Goal: Information Seeking & Learning: Learn about a topic

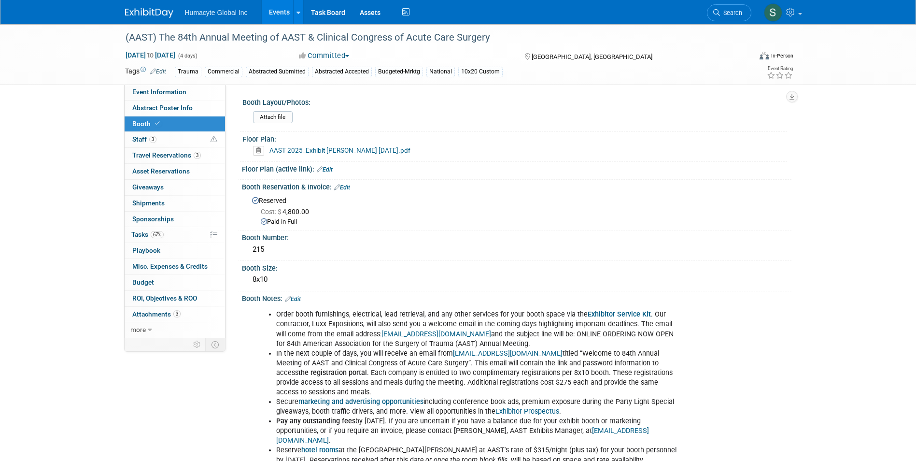
click at [288, 17] on link "Events" at bounding box center [279, 12] width 35 height 24
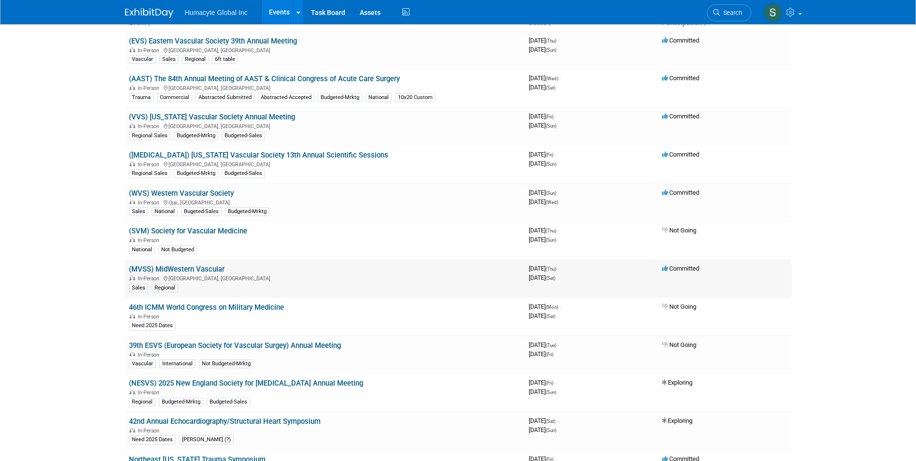
scroll to position [97, 0]
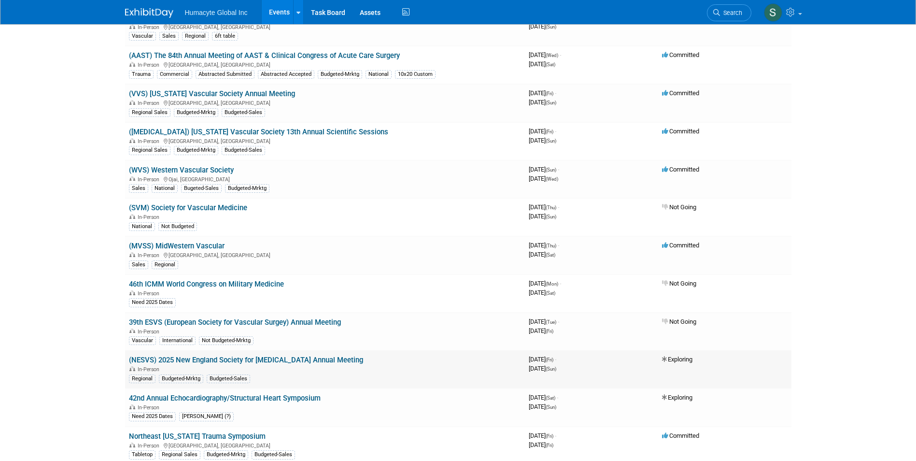
click at [330, 361] on link "(NESVS) 2025 New England Society for [MEDICAL_DATA] Annual Meeting" at bounding box center [246, 359] width 234 height 9
click at [308, 130] on link "([MEDICAL_DATA]) [US_STATE] Vascular Society 13th Annual Scientific Sessions" at bounding box center [258, 131] width 259 height 9
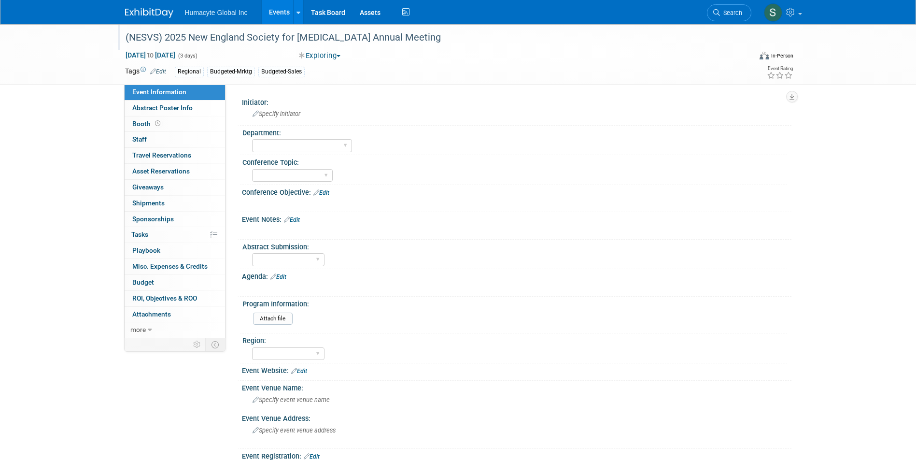
drag, startPoint x: 191, startPoint y: 37, endPoint x: 442, endPoint y: 36, distance: 251.6
click at [442, 36] on div "(NESVS) 2025 New England Society for [MEDICAL_DATA] Annual Meeting" at bounding box center [429, 37] width 615 height 17
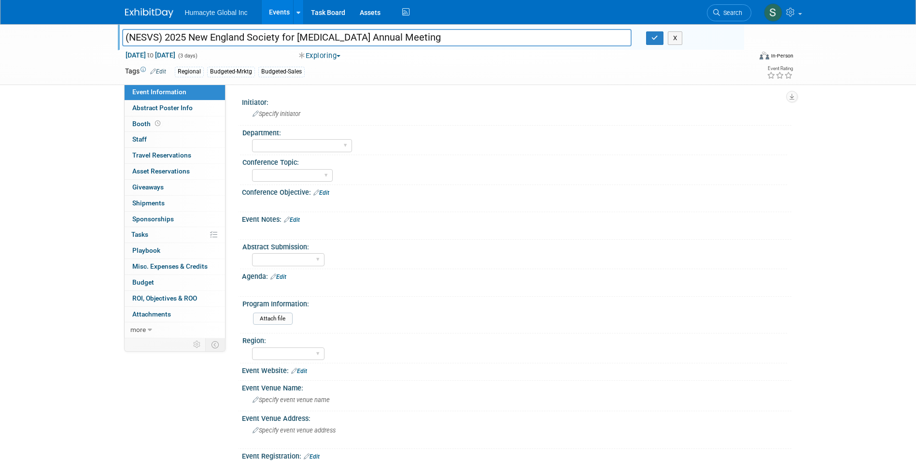
drag, startPoint x: 449, startPoint y: 38, endPoint x: 187, endPoint y: 38, distance: 261.7
click at [187, 38] on input "(NESVS) 2025 New England Society for [MEDICAL_DATA] Annual Meeting" at bounding box center [377, 37] width 510 height 17
click at [17, 183] on div "(NESVS) 2025 New England Society for Vascular Surgery Annual Meeting (NESVS) 20…" at bounding box center [458, 358] width 916 height 669
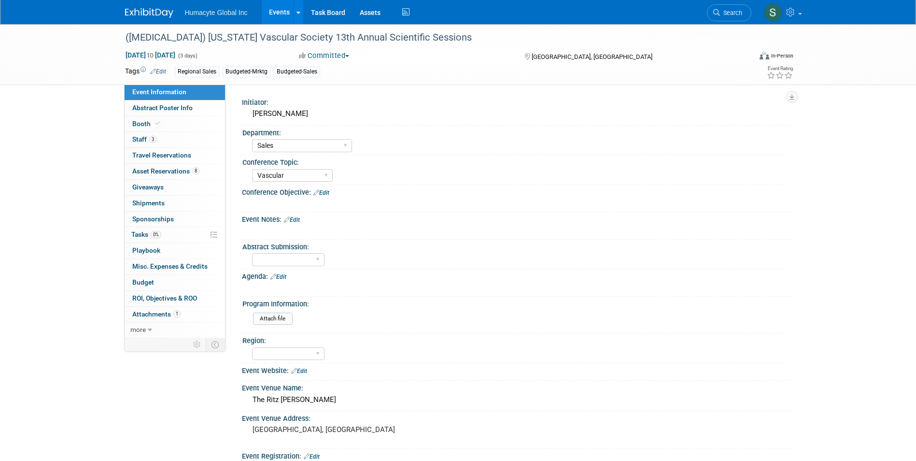
select select "Sales"
select select "Vascular"
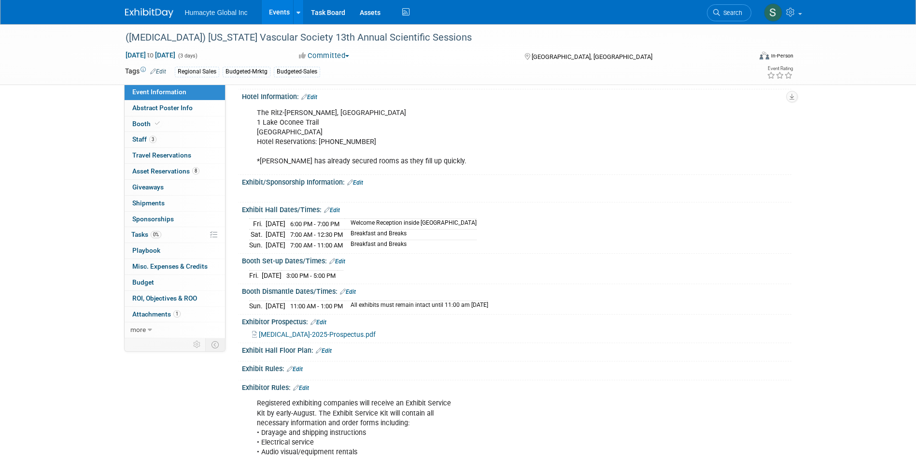
scroll to position [145, 0]
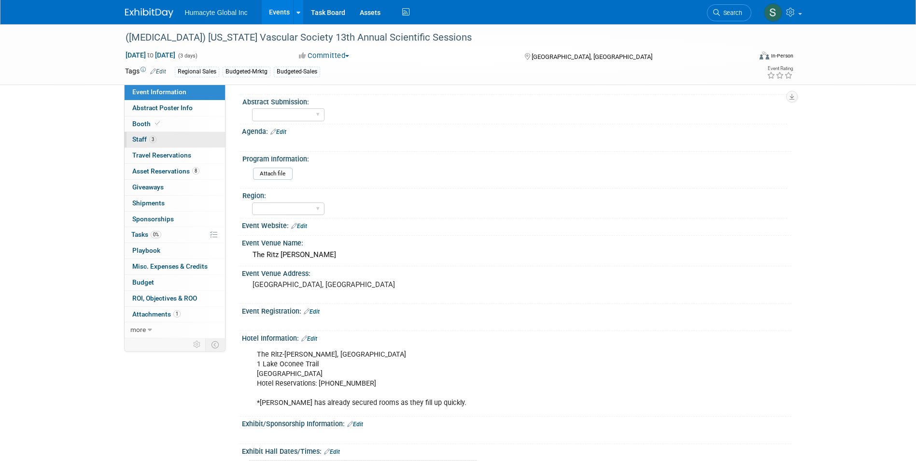
click at [183, 133] on link "3 Staff 3" at bounding box center [175, 139] width 100 height 15
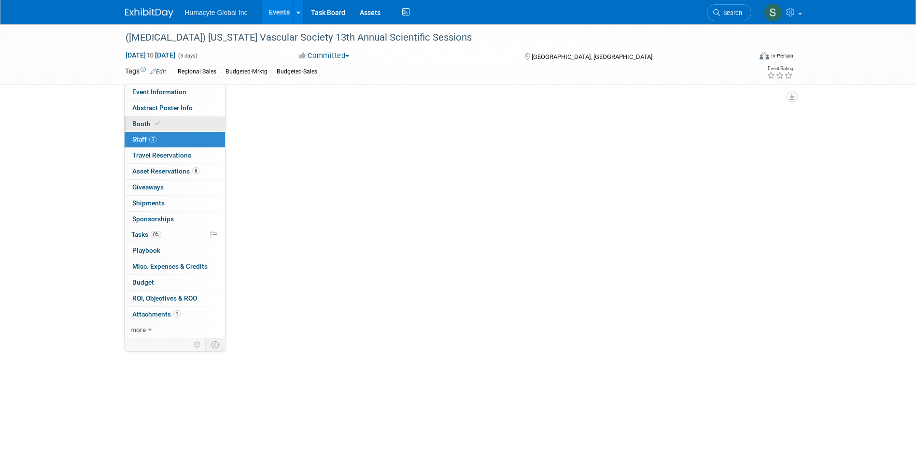
scroll to position [0, 0]
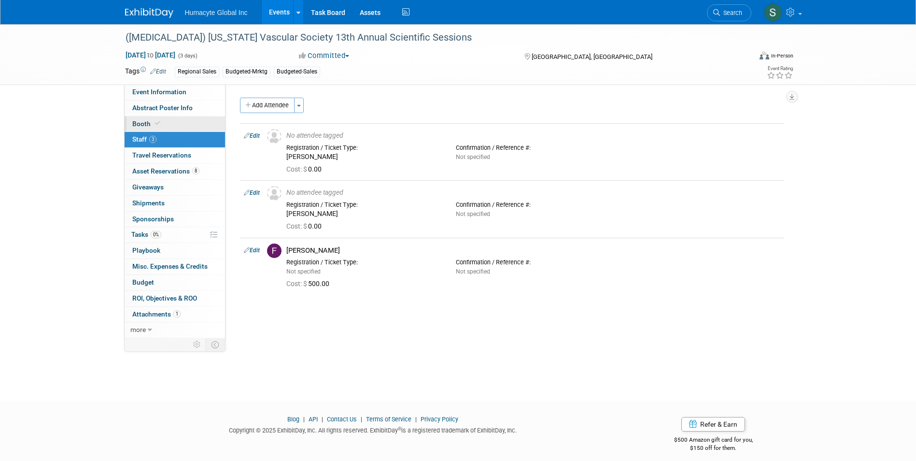
click at [182, 129] on link "Booth" at bounding box center [175, 123] width 100 height 15
